Goal: Entertainment & Leisure: Consume media (video, audio)

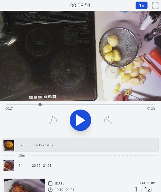
drag, startPoint x: 57, startPoint y: 105, endPoint x: 38, endPoint y: 104, distance: 18.3
click at [38, 104] on div at bounding box center [39, 104] width 3 height 3
drag, startPoint x: 91, startPoint y: 103, endPoint x: 100, endPoint y: 101, distance: 8.4
click at [100, 101] on div at bounding box center [98, 105] width 8 height 8
drag, startPoint x: 100, startPoint y: 101, endPoint x: 108, endPoint y: 105, distance: 9.6
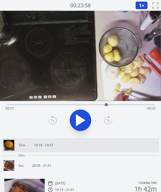
click at [108, 105] on div at bounding box center [106, 105] width 8 height 8
drag, startPoint x: 115, startPoint y: 104, endPoint x: 123, endPoint y: 103, distance: 8.2
click at [123, 103] on div at bounding box center [121, 105] width 8 height 8
drag, startPoint x: 123, startPoint y: 103, endPoint x: 130, endPoint y: 103, distance: 7.0
click at [130, 103] on div at bounding box center [130, 105] width 8 height 8
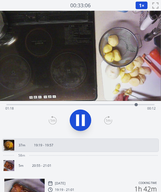
click at [141, 104] on div "Time elapsed: 01:18 Time remaining: 00:12" at bounding box center [80, 104] width 148 height 6
click at [85, 165] on link "5m 20:55 - 21:01" at bounding box center [78, 166] width 150 height 11
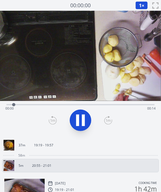
drag, startPoint x: 9, startPoint y: 105, endPoint x: 23, endPoint y: 104, distance: 13.5
click at [18, 104] on div at bounding box center [14, 105] width 8 height 8
drag, startPoint x: 25, startPoint y: 103, endPoint x: 13, endPoint y: 103, distance: 11.6
click at [13, 103] on div "Time elapsed: 00:02 Time remaining: 00:12" at bounding box center [80, 104] width 148 height 6
click at [77, 123] on icon at bounding box center [77, 121] width 3 height 12
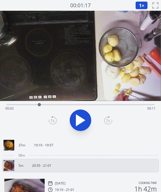
drag, startPoint x: 43, startPoint y: 103, endPoint x: 39, endPoint y: 101, distance: 4.2
click at [39, 101] on div at bounding box center [39, 105] width 8 height 8
click at [79, 115] on icon at bounding box center [80, 120] width 15 height 15
click at [44, 149] on link "37m 19:19 - 19:57" at bounding box center [78, 145] width 150 height 11
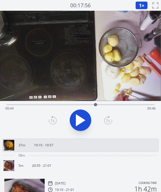
drag, startPoint x: 27, startPoint y: 106, endPoint x: 96, endPoint y: 100, distance: 69.1
click at [96, 100] on div "Time elapsed: 00:44 Time remaining: 00:46" at bounding box center [80, 74] width 161 height 126
click at [41, 163] on link "5m 20:55 - 21:01" at bounding box center [78, 166] width 150 height 11
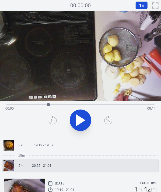
drag, startPoint x: 9, startPoint y: 104, endPoint x: 50, endPoint y: 102, distance: 41.5
click at [50, 102] on div at bounding box center [48, 105] width 8 height 8
drag, startPoint x: 145, startPoint y: 105, endPoint x: 120, endPoint y: 104, distance: 25.1
click at [120, 104] on div at bounding box center [123, 105] width 8 height 8
drag, startPoint x: 120, startPoint y: 104, endPoint x: 77, endPoint y: 100, distance: 43.0
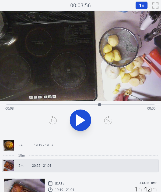
click at [77, 100] on div "Time elapsed: 00:08 Time remaining: 00:05" at bounding box center [80, 74] width 161 height 126
drag, startPoint x: 72, startPoint y: 107, endPoint x: 47, endPoint y: 103, distance: 25.0
click at [47, 103] on div "Time elapsed: 00:07 Time remaining: 00:06" at bounding box center [80, 104] width 148 height 6
click at [83, 115] on icon at bounding box center [83, 121] width 3 height 12
click at [90, 149] on link "37m 19:19 - 19:57" at bounding box center [78, 145] width 150 height 11
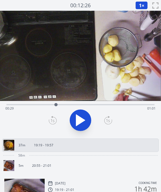
drag, startPoint x: 6, startPoint y: 106, endPoint x: 56, endPoint y: 95, distance: 50.8
click at [56, 95] on div "Time elapsed: 00:29 Time remaining: 01:01" at bounding box center [80, 74] width 161 height 126
click at [76, 115] on icon at bounding box center [77, 121] width 3 height 12
click at [51, 105] on div "Time elapsed: 00:31 Time remaining: 00:59" at bounding box center [80, 108] width 150 height 9
click at [51, 105] on div at bounding box center [50, 104] width 3 height 3
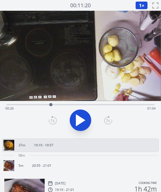
click at [78, 116] on icon at bounding box center [80, 120] width 15 height 15
click at [78, 116] on icon at bounding box center [77, 121] width 3 height 12
click at [52, 105] on div at bounding box center [52, 104] width 3 height 3
click at [77, 115] on icon at bounding box center [80, 120] width 9 height 11
click at [77, 115] on icon at bounding box center [77, 121] width 3 height 12
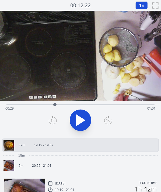
click at [77, 115] on icon at bounding box center [80, 120] width 9 height 11
click at [77, 115] on icon at bounding box center [77, 121] width 3 height 12
click at [77, 115] on icon at bounding box center [80, 120] width 9 height 11
drag, startPoint x: 63, startPoint y: 104, endPoint x: 124, endPoint y: 102, distance: 60.0
click at [124, 102] on div at bounding box center [123, 105] width 8 height 8
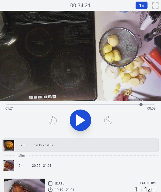
drag, startPoint x: 126, startPoint y: 103, endPoint x: 141, endPoint y: 104, distance: 14.8
click at [141, 104] on div at bounding box center [141, 105] width 8 height 8
click at [50, 165] on p "20:55 - 21:01" at bounding box center [41, 166] width 19 height 4
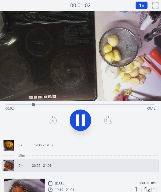
click at [24, 102] on div "Time elapsed: 00:02 Time remaining: 00:12" at bounding box center [80, 104] width 148 height 6
click at [79, 124] on icon at bounding box center [80, 120] width 15 height 15
drag, startPoint x: 36, startPoint y: 105, endPoint x: 22, endPoint y: 103, distance: 13.3
click at [22, 103] on div at bounding box center [22, 104] width 3 height 3
click at [19, 105] on div at bounding box center [19, 105] width 8 height 8
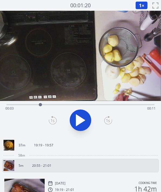
drag, startPoint x: 22, startPoint y: 105, endPoint x: 40, endPoint y: 105, distance: 18.0
click at [40, 105] on div at bounding box center [40, 105] width 8 height 8
click at [45, 105] on div "Time elapsed: 00:03 Time remaining: 00:11" at bounding box center [80, 108] width 150 height 9
click at [51, 105] on div "Time elapsed: 00:03 Time remaining: 00:10" at bounding box center [80, 108] width 150 height 9
click at [23, 149] on link "37m 19:19 - 19:57" at bounding box center [78, 145] width 150 height 11
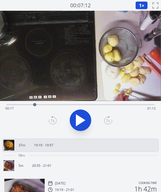
drag, startPoint x: 7, startPoint y: 104, endPoint x: 35, endPoint y: 105, distance: 27.5
click at [35, 105] on div at bounding box center [34, 104] width 3 height 3
drag, startPoint x: 35, startPoint y: 105, endPoint x: 30, endPoint y: 105, distance: 5.1
click at [30, 105] on div at bounding box center [29, 104] width 3 height 3
click at [80, 120] on icon at bounding box center [80, 120] width 15 height 15
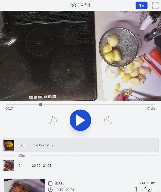
drag, startPoint x: 44, startPoint y: 103, endPoint x: 41, endPoint y: 103, distance: 3.8
click at [41, 103] on div at bounding box center [41, 105] width 8 height 8
drag, startPoint x: 41, startPoint y: 104, endPoint x: 34, endPoint y: 104, distance: 7.0
click at [34, 104] on div at bounding box center [34, 104] width 3 height 3
click at [79, 121] on icon at bounding box center [80, 120] width 9 height 11
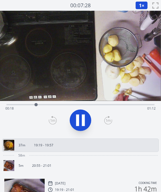
click at [79, 121] on icon at bounding box center [80, 120] width 15 height 15
click at [79, 121] on icon at bounding box center [80, 120] width 9 height 11
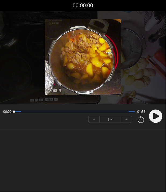
click at [154, 116] on icon at bounding box center [156, 116] width 6 height 6
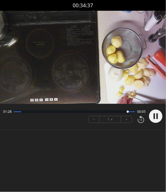
click at [100, 154] on body "Discard Recording? You will not be able to recover this once discarded. Cancel …" at bounding box center [83, 96] width 166 height 192
click at [157, 115] on icon at bounding box center [157, 117] width 1 height 6
drag, startPoint x: 130, startPoint y: 111, endPoint x: 101, endPoint y: 112, distance: 28.5
click at [98, 112] on div at bounding box center [97, 112] width 2 height 2
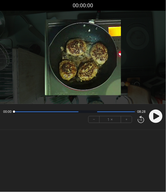
click at [122, 140] on body "Discard Recording? You will not be able to recover this once discarded. Cancel …" at bounding box center [83, 96] width 166 height 192
click at [157, 114] on circle at bounding box center [155, 116] width 13 height 13
click at [126, 122] on button "+" at bounding box center [126, 120] width 11 height 6
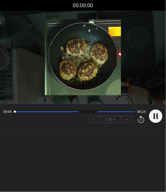
click at [126, 122] on button "+" at bounding box center [126, 120] width 11 height 6
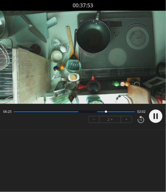
click at [121, 146] on body "Discard Recording? You will not be able to recover this once discarded. Cancel …" at bounding box center [83, 96] width 166 height 192
click at [110, 153] on body "Discard Recording? You will not be able to recover this once discarded. Cancel …" at bounding box center [83, 96] width 166 height 192
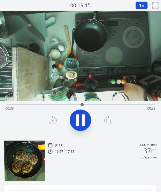
click at [83, 113] on icon at bounding box center [80, 120] width 15 height 15
drag, startPoint x: 82, startPoint y: 103, endPoint x: 101, endPoint y: 101, distance: 18.7
click at [101, 101] on div "Time elapsed: 00:49 Time remaining: 00:29" at bounding box center [80, 74] width 161 height 126
click at [75, 121] on icon at bounding box center [80, 120] width 15 height 15
click at [79, 113] on icon at bounding box center [80, 120] width 15 height 15
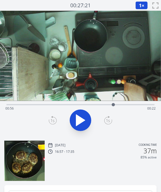
click at [66, 104] on div "Time elapsed: 00:56 Time remaining: 00:22" at bounding box center [80, 104] width 148 height 6
drag, startPoint x: 66, startPoint y: 104, endPoint x: 27, endPoint y: 108, distance: 39.3
click at [27, 108] on div at bounding box center [27, 105] width 8 height 8
drag, startPoint x: 27, startPoint y: 108, endPoint x: 20, endPoint y: 108, distance: 7.3
click at [20, 108] on div at bounding box center [20, 105] width 8 height 8
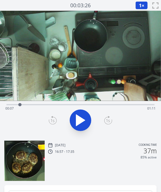
click at [46, 102] on div "Time elapsed: 00:07 Time remaining: 01:11" at bounding box center [80, 104] width 148 height 6
drag, startPoint x: 46, startPoint y: 102, endPoint x: 55, endPoint y: 107, distance: 10.7
click at [55, 107] on div at bounding box center [55, 105] width 8 height 8
drag, startPoint x: 53, startPoint y: 105, endPoint x: 21, endPoint y: 107, distance: 32.1
click at [21, 107] on div at bounding box center [21, 105] width 8 height 8
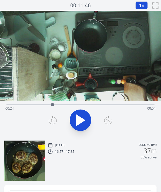
drag, startPoint x: 22, startPoint y: 105, endPoint x: 52, endPoint y: 107, distance: 31.0
click at [52, 107] on div at bounding box center [52, 105] width 8 height 8
click at [56, 105] on div at bounding box center [52, 105] width 8 height 8
drag, startPoint x: 56, startPoint y: 105, endPoint x: 51, endPoint y: 106, distance: 4.6
click at [51, 106] on div at bounding box center [51, 104] width 3 height 3
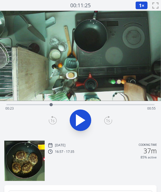
click at [80, 123] on icon at bounding box center [80, 120] width 9 height 11
click at [80, 123] on icon at bounding box center [80, 120] width 15 height 15
click at [80, 123] on icon at bounding box center [80, 120] width 9 height 11
click at [80, 123] on icon at bounding box center [80, 120] width 15 height 15
click at [80, 123] on icon at bounding box center [80, 120] width 9 height 11
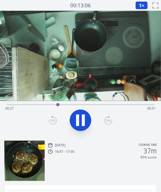
click at [80, 123] on icon at bounding box center [80, 120] width 15 height 15
click at [80, 123] on icon at bounding box center [80, 120] width 9 height 11
click at [80, 123] on icon at bounding box center [80, 120] width 15 height 15
drag, startPoint x: 59, startPoint y: 102, endPoint x: 51, endPoint y: 103, distance: 8.1
click at [51, 103] on div at bounding box center [51, 105] width 8 height 8
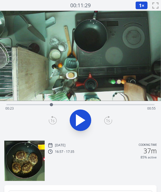
click at [78, 119] on icon at bounding box center [80, 120] width 9 height 11
click at [78, 119] on icon at bounding box center [77, 121] width 3 height 12
click at [78, 119] on icon at bounding box center [80, 120] width 9 height 11
click at [78, 119] on icon at bounding box center [77, 121] width 3 height 12
click at [78, 119] on icon at bounding box center [80, 120] width 9 height 11
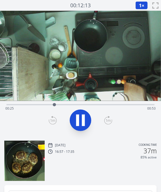
click at [78, 119] on icon at bounding box center [77, 121] width 3 height 12
click at [141, 5] on span "1" at bounding box center [140, 5] width 3 height 6
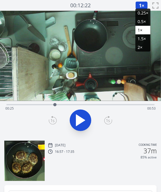
click at [141, 11] on li "0.25×" at bounding box center [142, 13] width 15 height 9
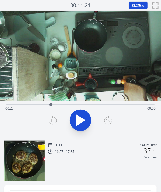
click at [51, 104] on div at bounding box center [51, 105] width 8 height 8
click at [75, 117] on icon at bounding box center [80, 120] width 15 height 15
click at [105, 119] on icon at bounding box center [108, 120] width 8 height 7
click at [71, 79] on video at bounding box center [80, 56] width 161 height 90
drag, startPoint x: 154, startPoint y: 103, endPoint x: 23, endPoint y: 94, distance: 131.0
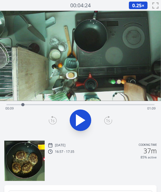
click at [23, 94] on div "Time elapsed: 00:09 Time remaining: 01:09" at bounding box center [80, 74] width 161 height 126
drag, startPoint x: 24, startPoint y: 104, endPoint x: 38, endPoint y: 104, distance: 13.7
click at [38, 104] on div at bounding box center [38, 105] width 8 height 8
drag, startPoint x: 40, startPoint y: 104, endPoint x: 62, endPoint y: 105, distance: 22.4
click at [62, 105] on div at bounding box center [62, 105] width 8 height 8
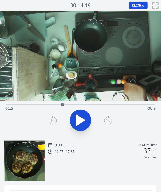
click at [55, 105] on div "Time elapsed: 00:29 Time remaining: 00:49" at bounding box center [80, 108] width 150 height 9
click at [19, 103] on div "Time elapsed: 00:25 Time remaining: 00:53" at bounding box center [80, 104] width 148 height 6
drag, startPoint x: 19, startPoint y: 103, endPoint x: 28, endPoint y: 106, distance: 9.7
click at [28, 106] on div at bounding box center [27, 104] width 3 height 3
drag, startPoint x: 28, startPoint y: 106, endPoint x: 58, endPoint y: 110, distance: 29.9
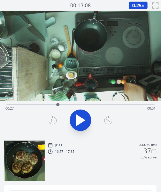
click at [58, 105] on div "Time elapsed: 00:27 Time remaining: 00:51" at bounding box center [80, 104] width 148 height 1
click at [63, 107] on div "Time elapsed: 00:27 Time remaining: 00:51" at bounding box center [80, 108] width 150 height 9
drag, startPoint x: 75, startPoint y: 105, endPoint x: 89, endPoint y: 107, distance: 14.9
click at [89, 107] on div "Time elapsed: 00:29 Time remaining: 00:49" at bounding box center [80, 108] width 150 height 9
click at [90, 104] on div at bounding box center [90, 105] width 8 height 8
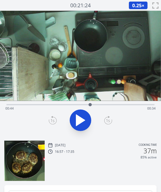
click at [93, 105] on div at bounding box center [90, 105] width 8 height 8
drag, startPoint x: 93, startPoint y: 105, endPoint x: 112, endPoint y: 107, distance: 19.5
click at [112, 107] on div at bounding box center [112, 105] width 8 height 8
drag, startPoint x: 113, startPoint y: 104, endPoint x: 117, endPoint y: 105, distance: 3.9
click at [117, 105] on div at bounding box center [116, 104] width 3 height 3
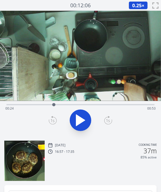
drag, startPoint x: 117, startPoint y: 105, endPoint x: 54, endPoint y: 110, distance: 63.4
click at [54, 105] on div "Time elapsed: 00:24 Time remaining: 00:53" at bounding box center [80, 104] width 148 height 1
click at [76, 117] on icon at bounding box center [80, 120] width 9 height 11
click at [76, 117] on icon at bounding box center [77, 121] width 3 height 12
click at [76, 117] on icon at bounding box center [80, 120] width 9 height 11
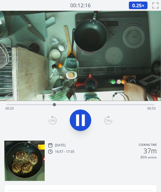
click at [76, 117] on icon at bounding box center [77, 121] width 3 height 12
click at [76, 117] on icon at bounding box center [80, 120] width 9 height 11
drag, startPoint x: 61, startPoint y: 105, endPoint x: 99, endPoint y: 109, distance: 38.6
click at [99, 109] on div at bounding box center [98, 105] width 8 height 8
drag, startPoint x: 100, startPoint y: 104, endPoint x: 121, endPoint y: 106, distance: 21.3
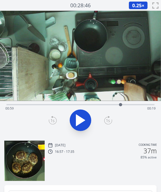
click at [121, 106] on div at bounding box center [120, 104] width 3 height 3
